Goal: Task Accomplishment & Management: Use online tool/utility

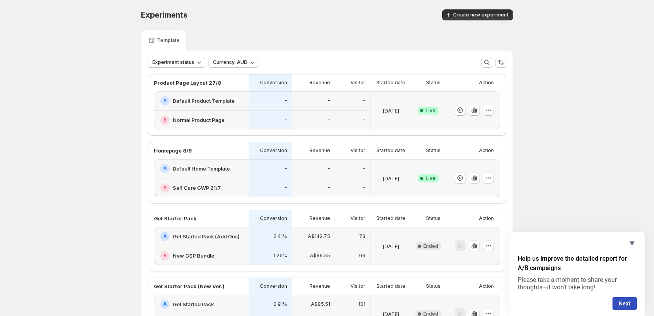
click at [473, 111] on icon "button" at bounding box center [473, 111] width 2 height 3
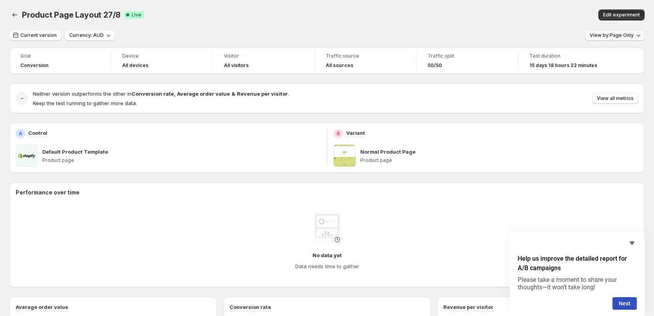
click at [603, 36] on span "View by: Page Only" at bounding box center [612, 35] width 44 height 6
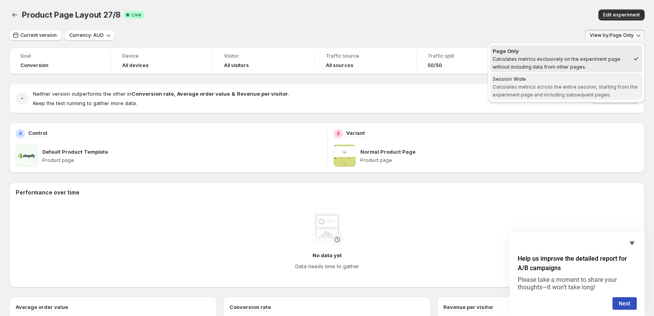
click at [581, 83] on span "Session Wide Calculates metrics across the entire session, starting from the ex…" at bounding box center [566, 86] width 147 height 23
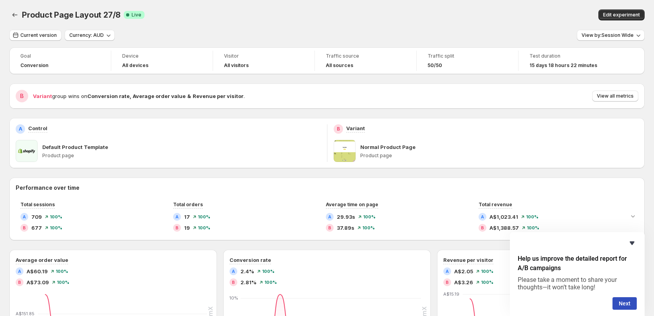
click at [634, 242] on icon "Hide survey" at bounding box center [632, 243] width 5 height 4
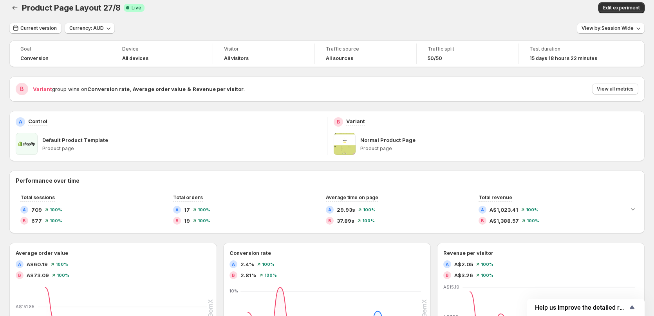
scroll to position [3, 0]
